Goal: Information Seeking & Learning: Learn about a topic

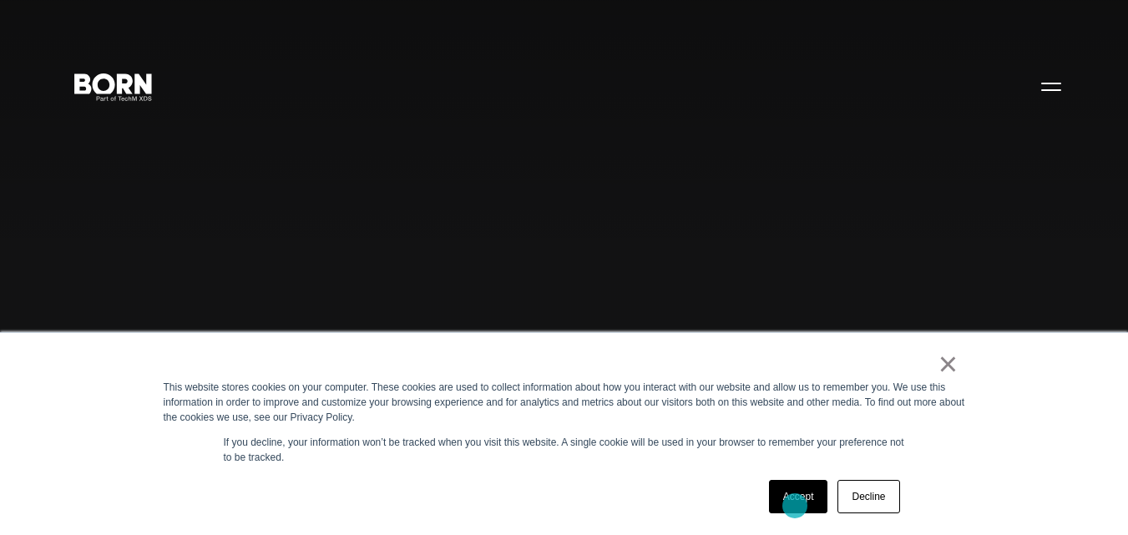
click at [795, 506] on link "Accept" at bounding box center [798, 496] width 59 height 33
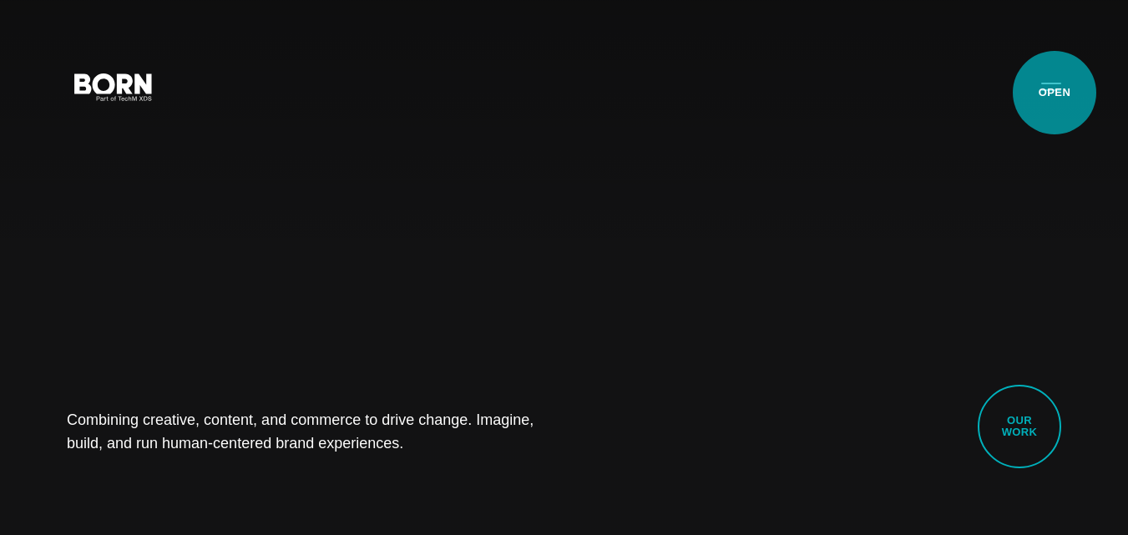
click at [1054, 93] on button "Primary Menu" at bounding box center [1051, 85] width 40 height 35
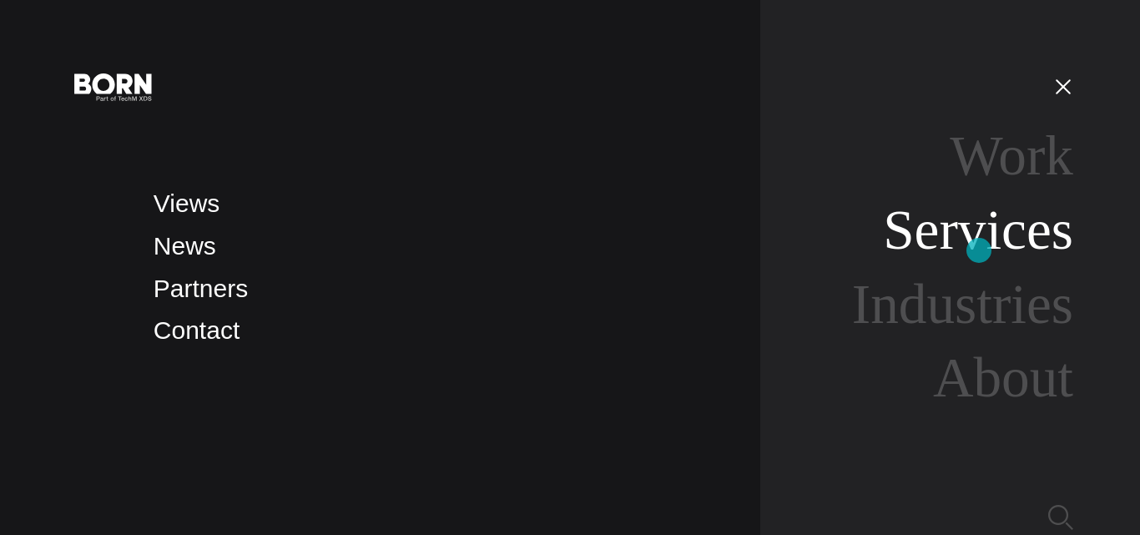
click at [979, 250] on link "Services" at bounding box center [978, 230] width 190 height 63
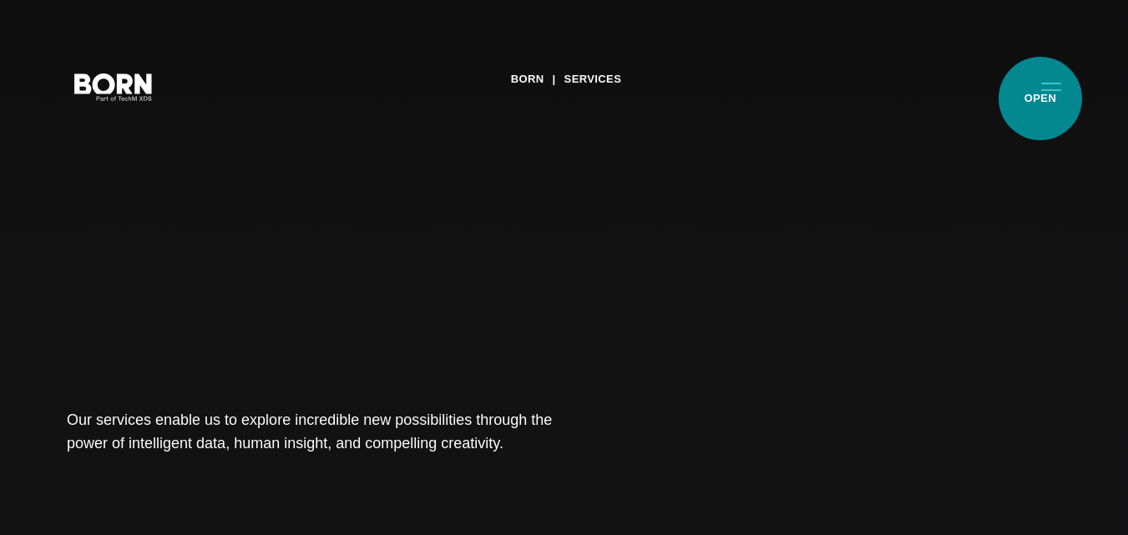
click at [1040, 98] on button "Primary Menu" at bounding box center [1051, 85] width 40 height 35
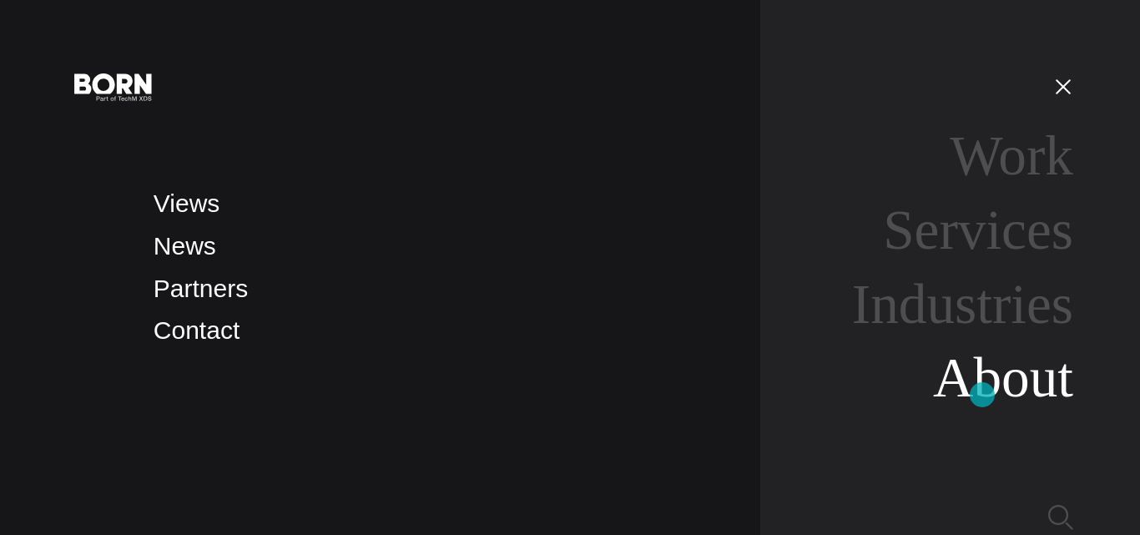
click at [982, 395] on link "About" at bounding box center [1003, 377] width 140 height 63
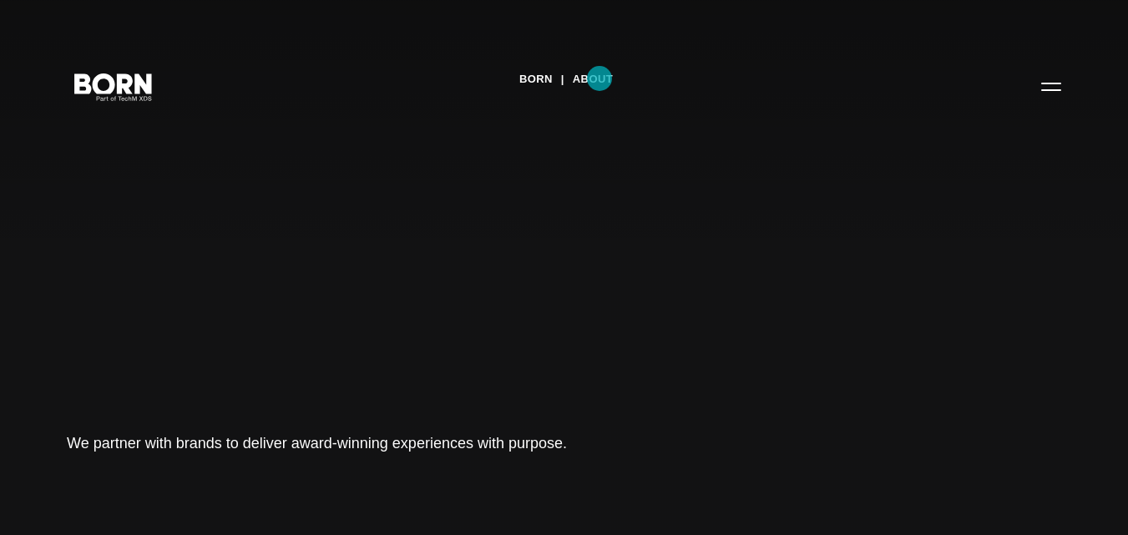
click at [599, 78] on link "About" at bounding box center [593, 79] width 40 height 25
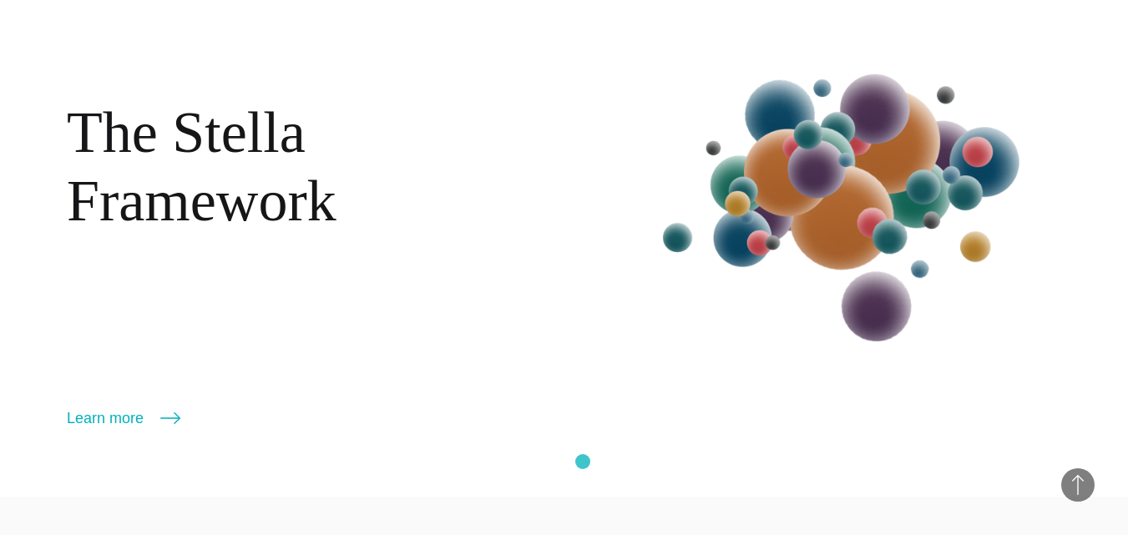
scroll to position [1739, 0]
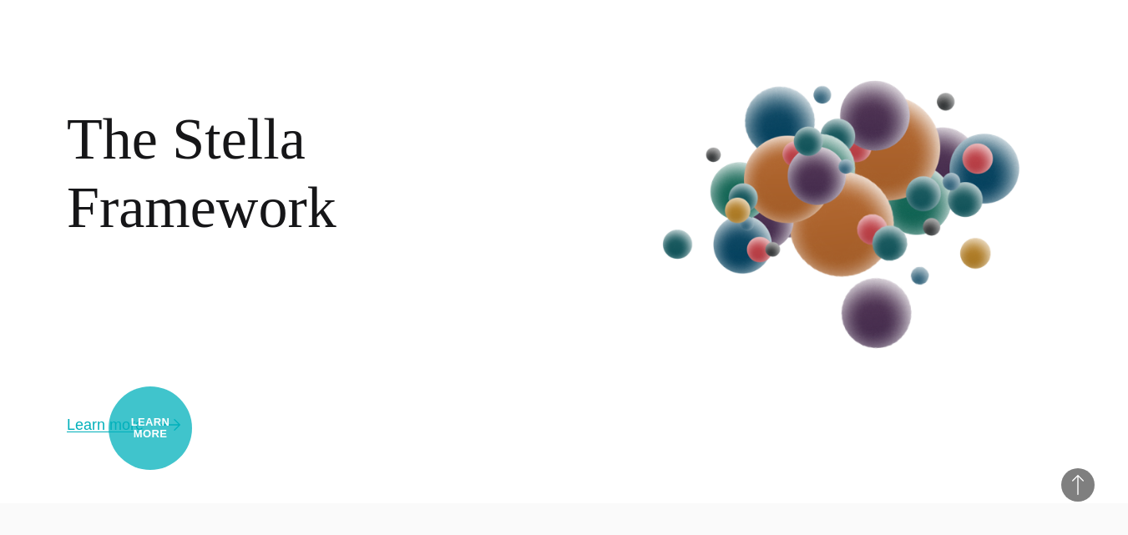
click at [150, 428] on link "Learn more" at bounding box center [124, 424] width 114 height 23
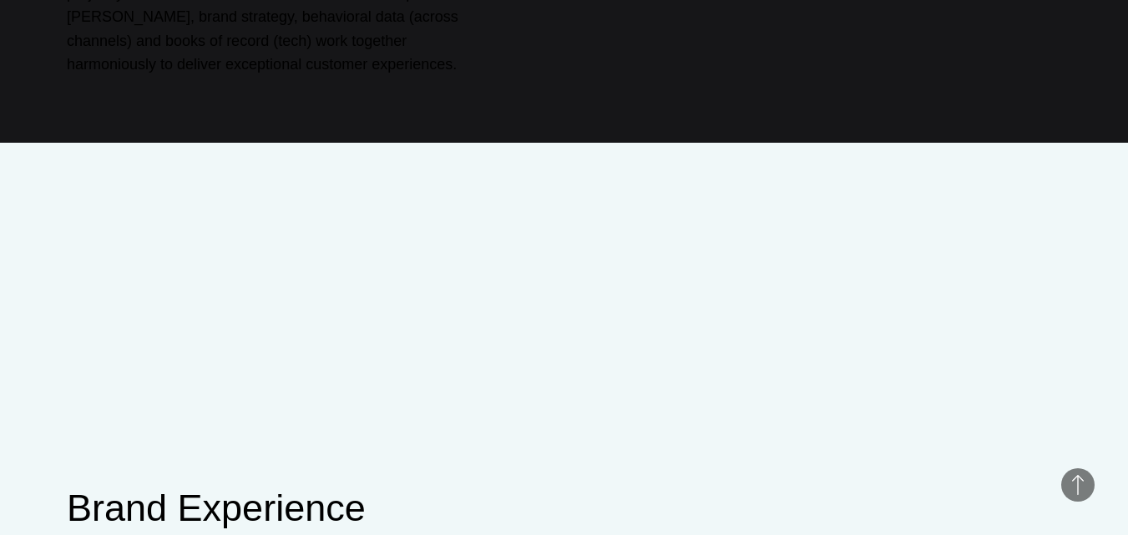
scroll to position [543, 0]
